Goal: Check status: Check status

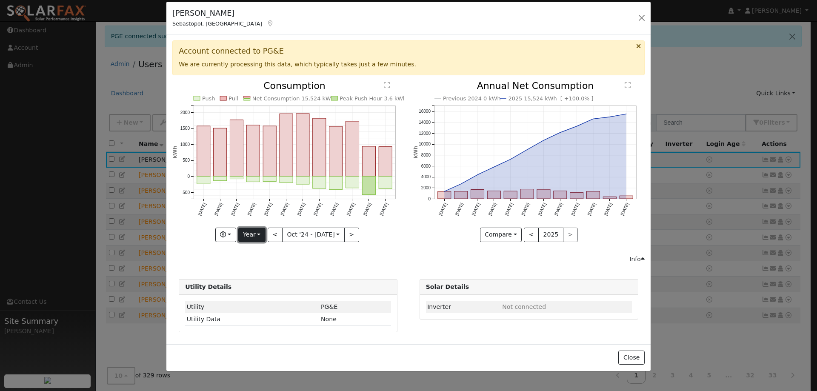
click at [246, 235] on button "Year" at bounding box center [251, 235] width 27 height 14
click at [266, 238] on button "Year" at bounding box center [251, 235] width 27 height 14
click at [272, 238] on button "<" at bounding box center [275, 235] width 15 height 14
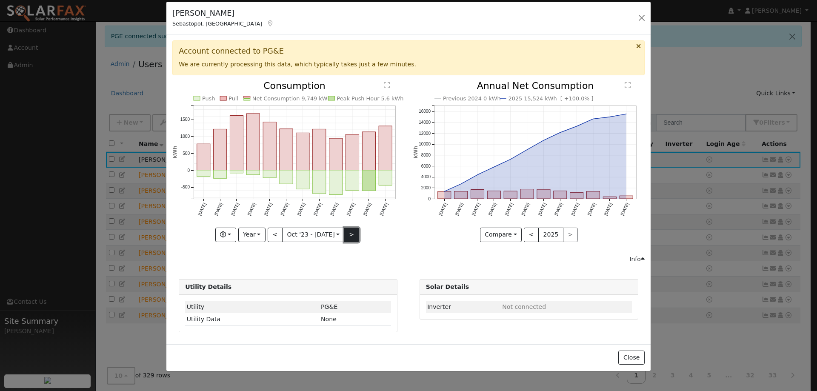
click at [349, 235] on button ">" at bounding box center [351, 235] width 15 height 14
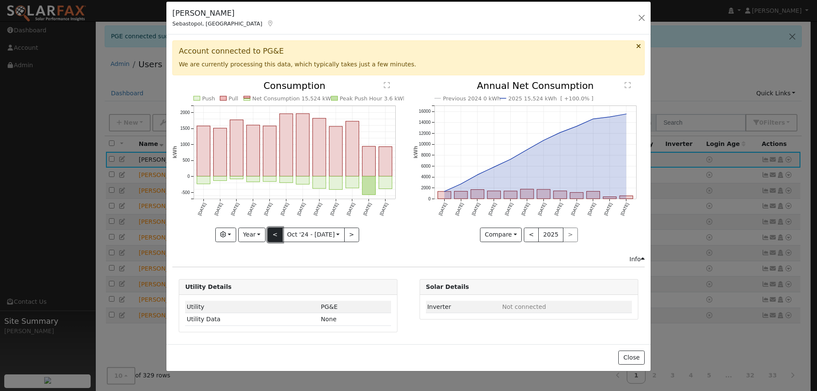
click at [272, 233] on button "<" at bounding box center [275, 235] width 15 height 14
type input "[DATE]"
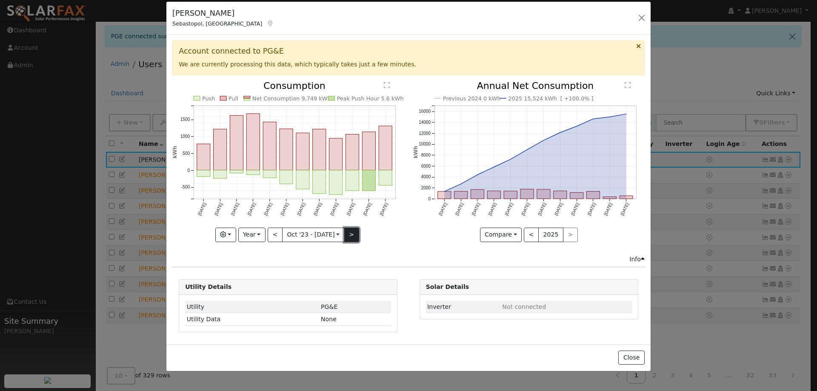
click at [351, 235] on button ">" at bounding box center [351, 235] width 15 height 14
type input "[DATE]"
